Goal: Task Accomplishment & Management: Complete application form

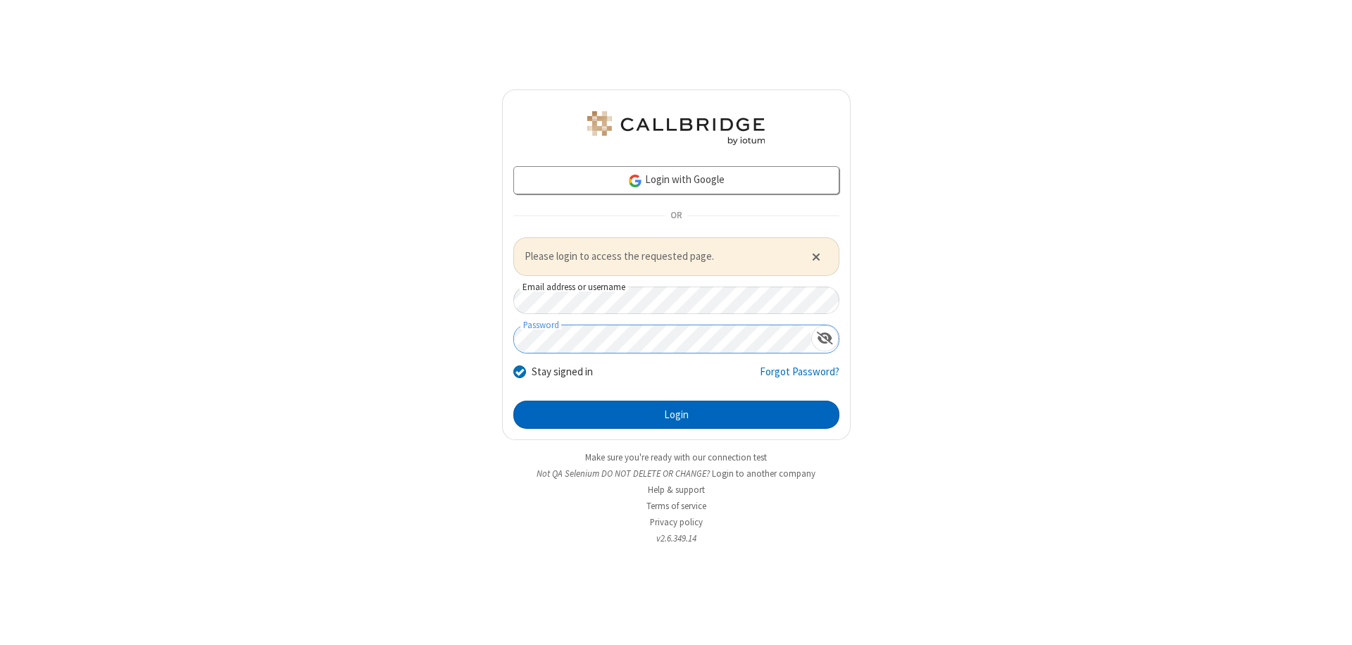
click at [676, 414] on button "Login" at bounding box center [676, 415] width 326 height 28
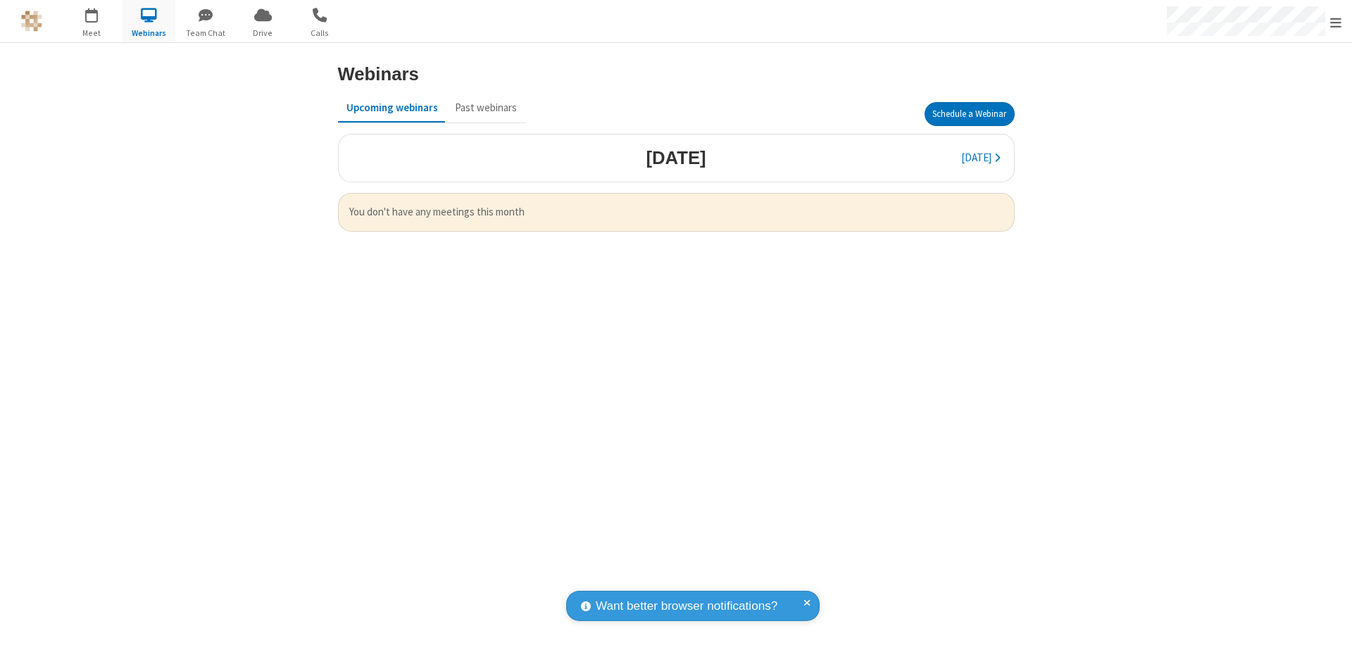
click at [969, 114] on button "Schedule a Webinar" at bounding box center [970, 114] width 90 height 24
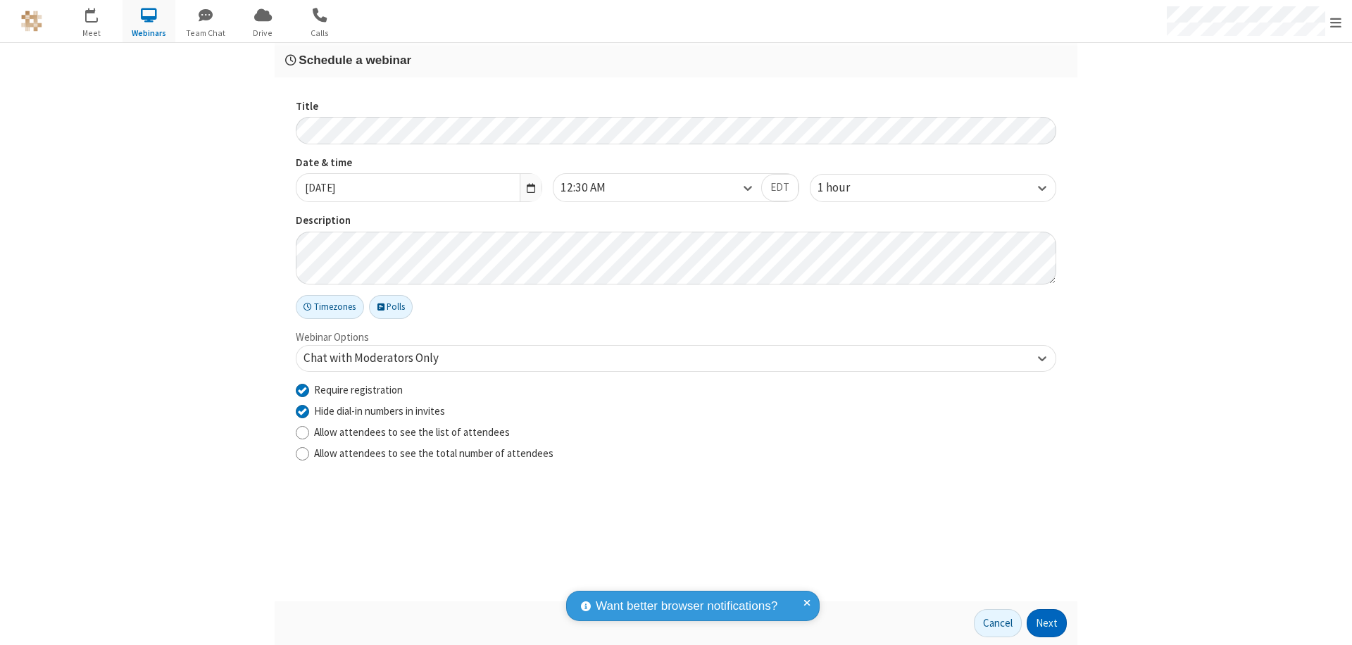
click at [1047, 623] on button "Next" at bounding box center [1047, 623] width 40 height 28
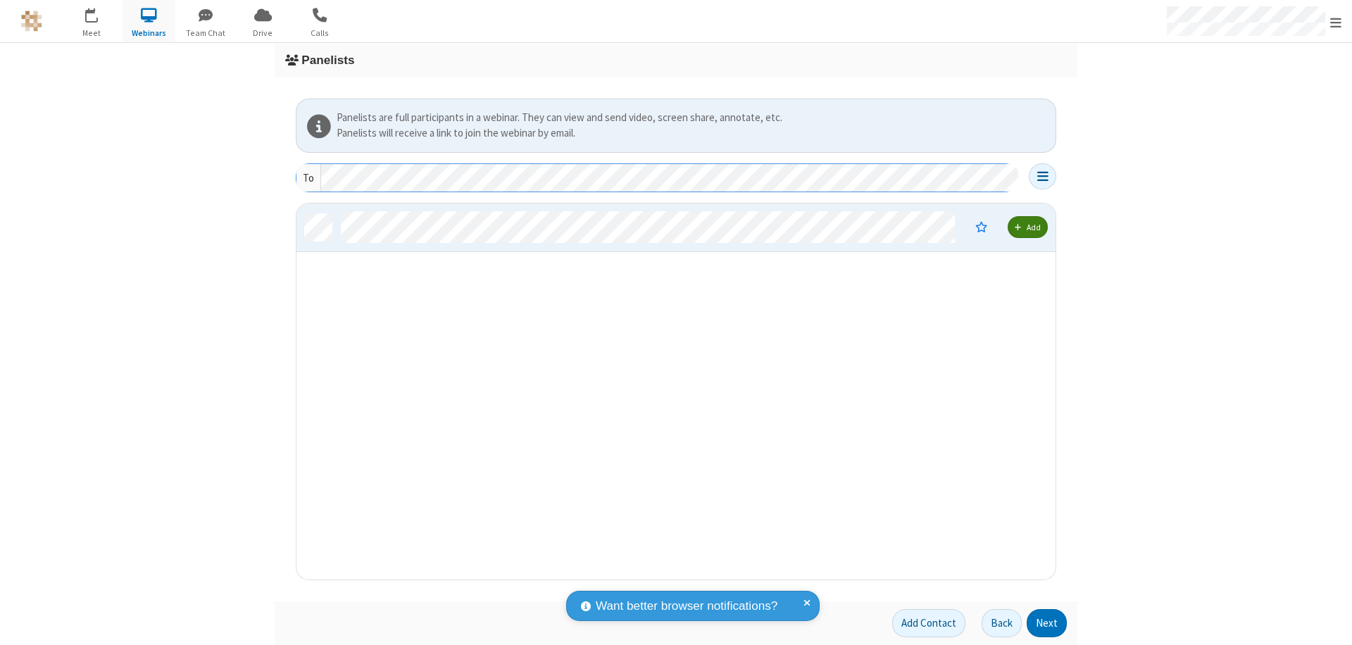
scroll to position [365, 749]
click at [1047, 623] on button "Next" at bounding box center [1047, 623] width 40 height 28
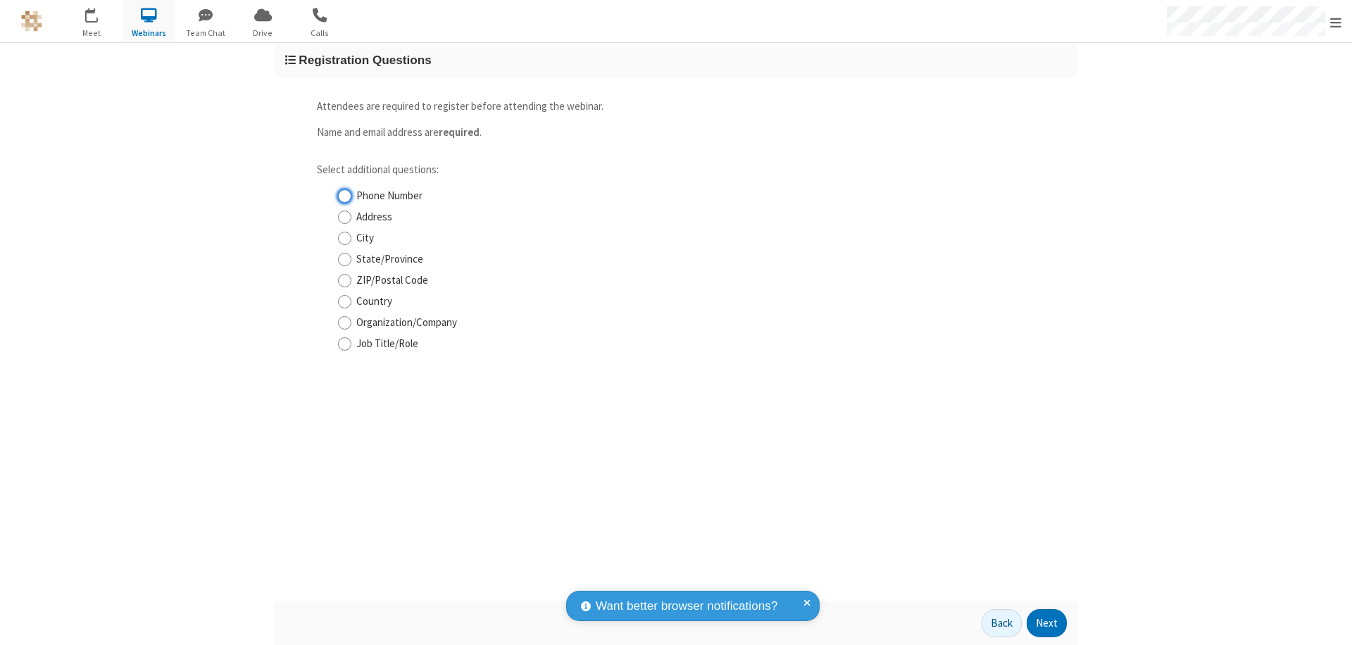
click at [344, 196] on input "Phone Number" at bounding box center [344, 196] width 13 height 15
checkbox input "true"
click at [1047, 623] on button "Next" at bounding box center [1047, 623] width 40 height 28
